Goal: Navigation & Orientation: Find specific page/section

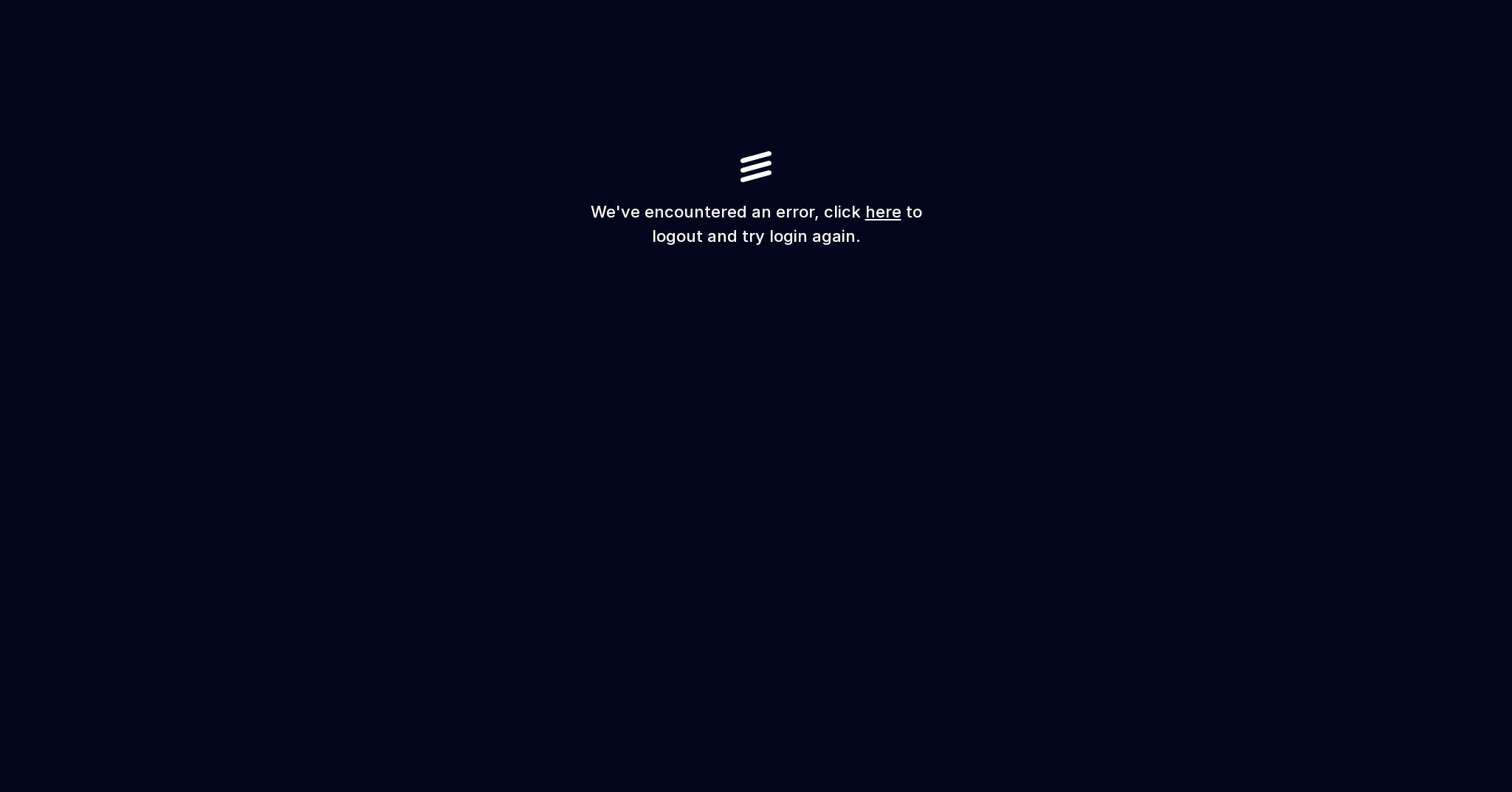
click at [887, 210] on link "here" at bounding box center [883, 212] width 36 height 20
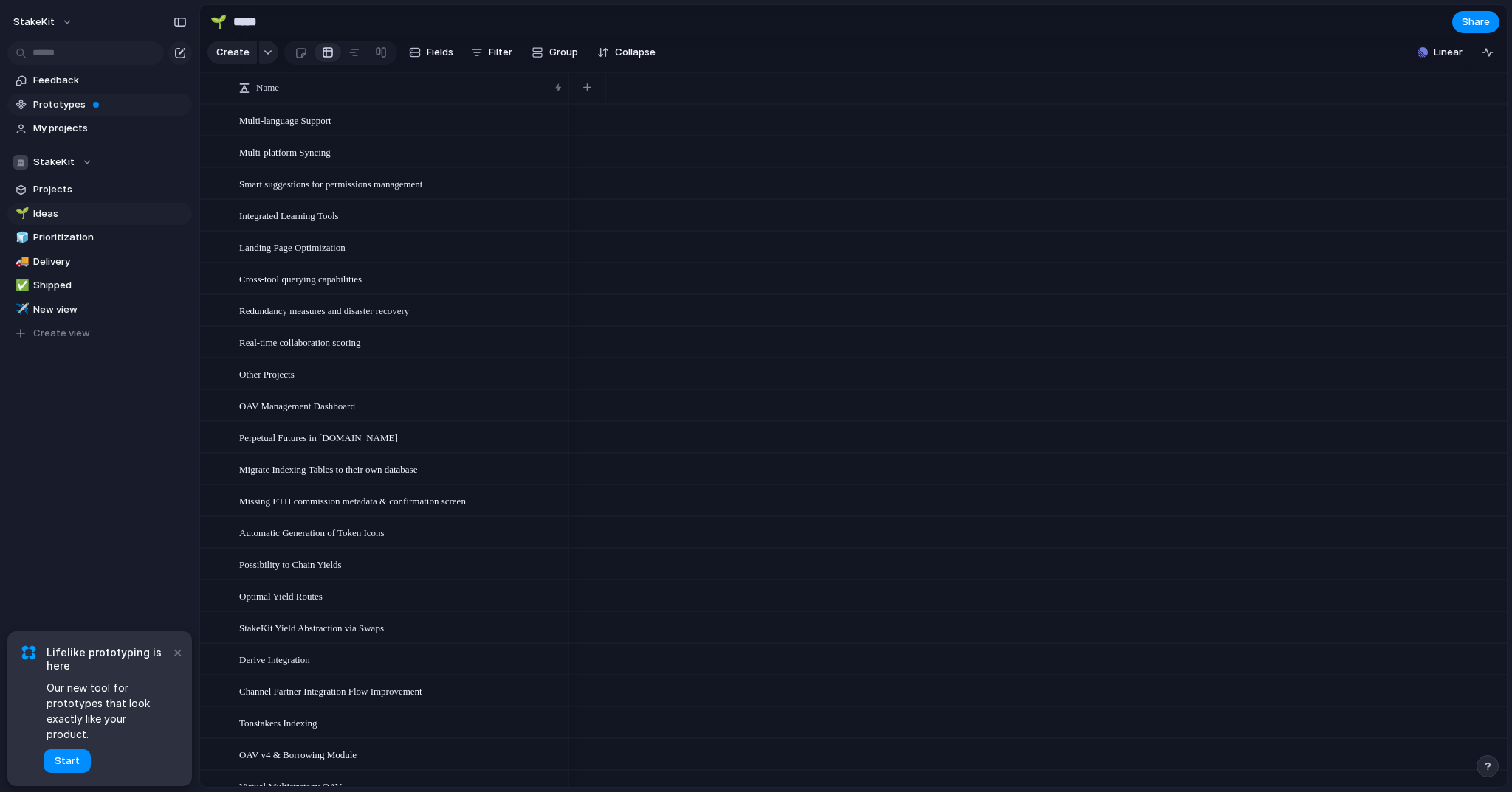
click at [60, 102] on span "Prototypes" at bounding box center [109, 105] width 154 height 15
click at [174, 661] on button "×" at bounding box center [177, 652] width 18 height 18
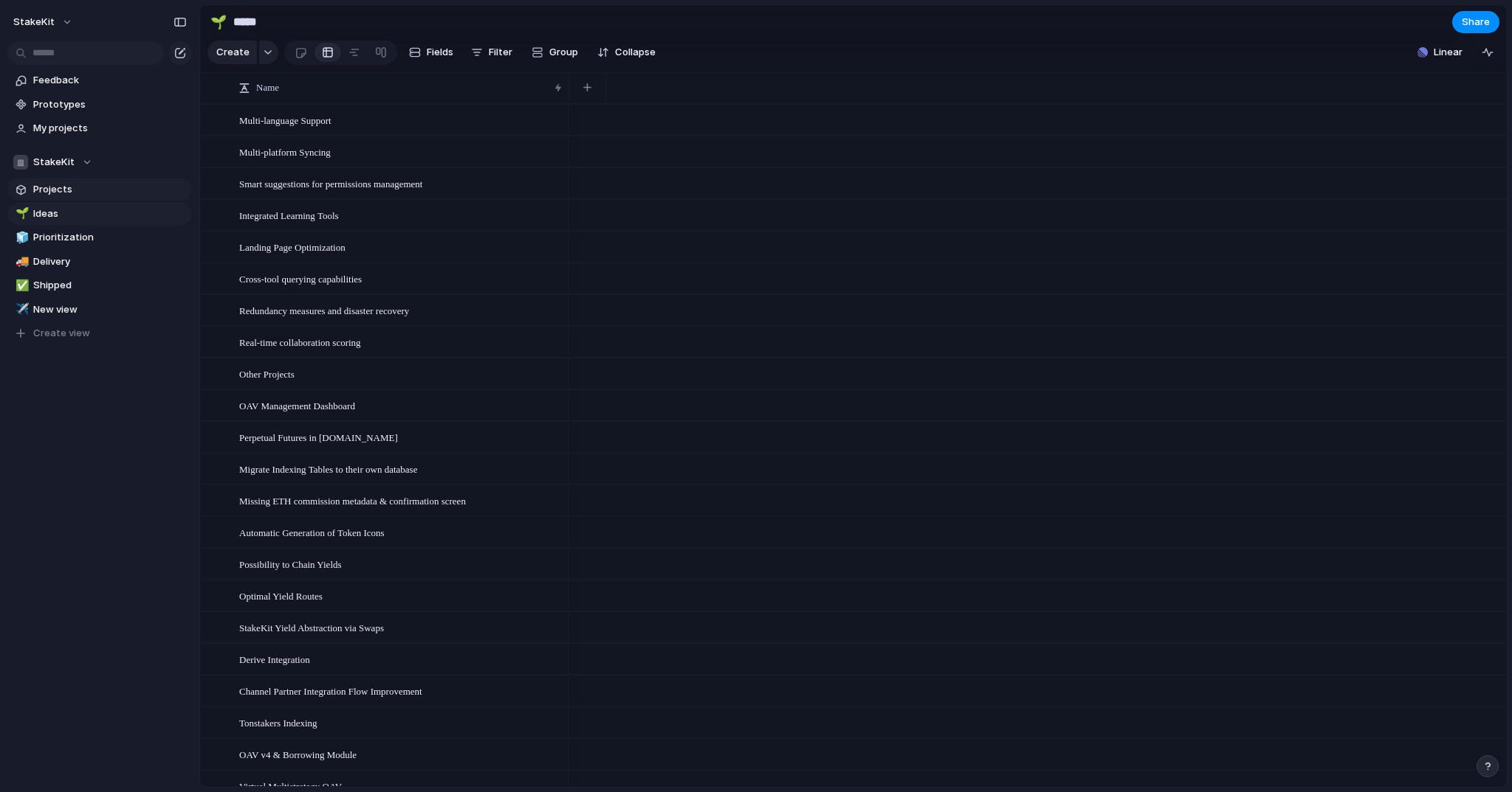
click at [78, 191] on span "Projects" at bounding box center [109, 189] width 154 height 15
